Goal: Task Accomplishment & Management: Manage account settings

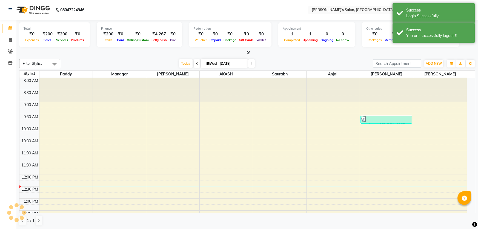
click at [338, 55] on div at bounding box center [247, 53] width 456 height 6
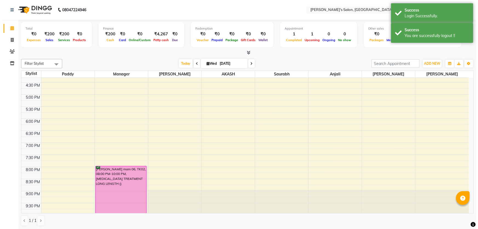
scroll to position [200, 0]
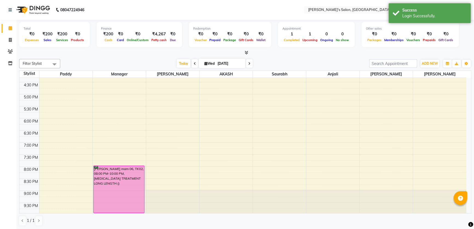
click at [460, 41] on div "Total ₹0 Expenses ₹200 Sales ₹200 Services ₹0 Products Finance ₹200 Cash ₹0 Car…" at bounding box center [245, 35] width 452 height 27
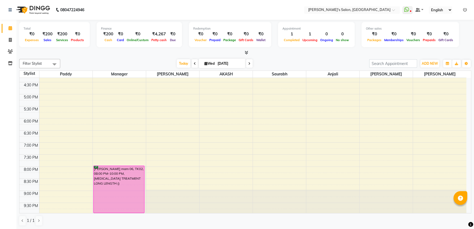
click at [463, 9] on icon at bounding box center [465, 10] width 4 height 4
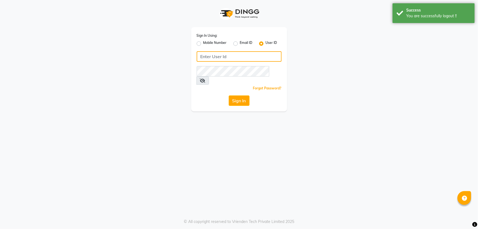
type input "8279543673"
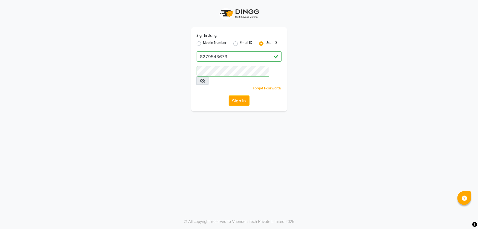
click at [203, 43] on label "Mobile Number" at bounding box center [215, 43] width 24 height 7
click at [203, 43] on input "Mobile Number" at bounding box center [205, 42] width 4 height 4
radio input "true"
radio input "false"
click at [227, 54] on input "Username" at bounding box center [248, 56] width 67 height 10
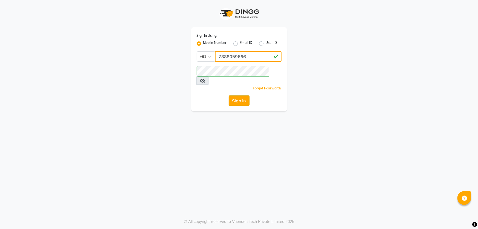
type input "7888059666"
click at [236, 95] on button "Sign In" at bounding box center [239, 100] width 21 height 10
